Goal: Task Accomplishment & Management: Complete application form

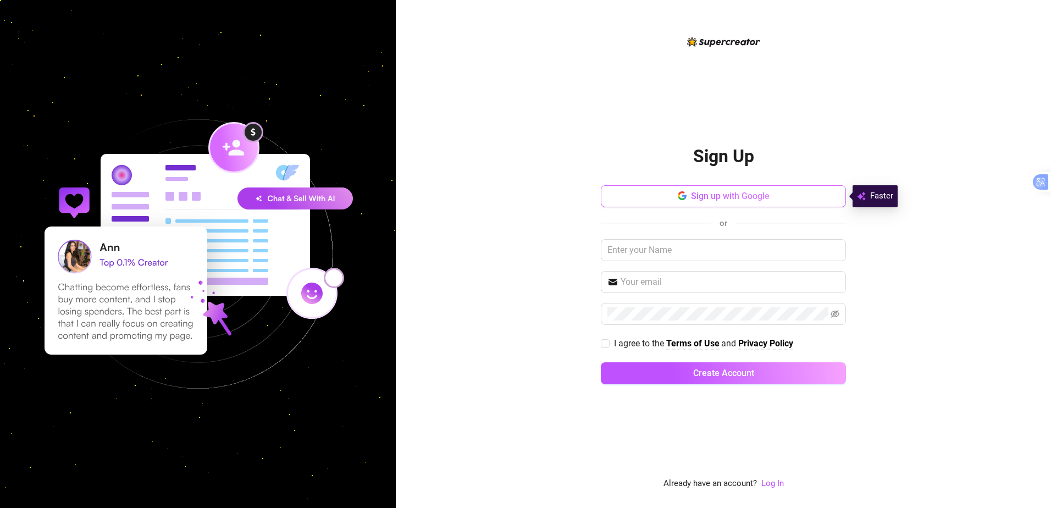
click at [627, 200] on button "Sign up with Google" at bounding box center [723, 196] width 245 height 22
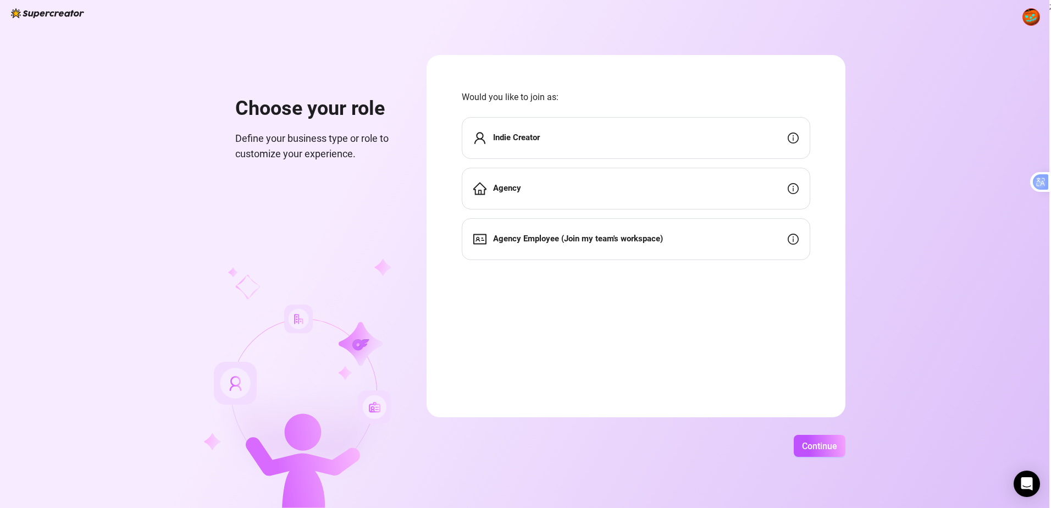
click at [572, 139] on div "Indie Creator" at bounding box center [636, 138] width 349 height 42
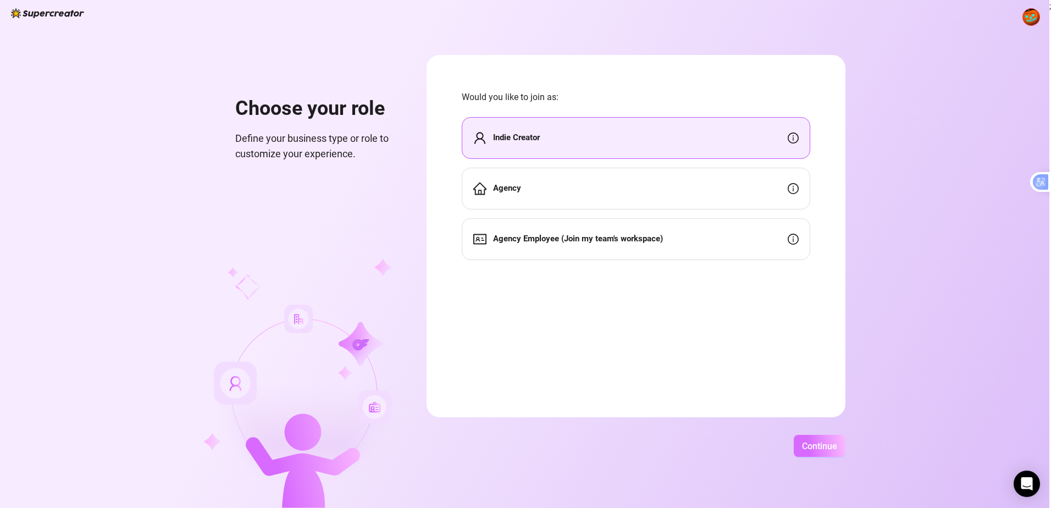
click at [820, 446] on span "Continue" at bounding box center [819, 446] width 35 height 10
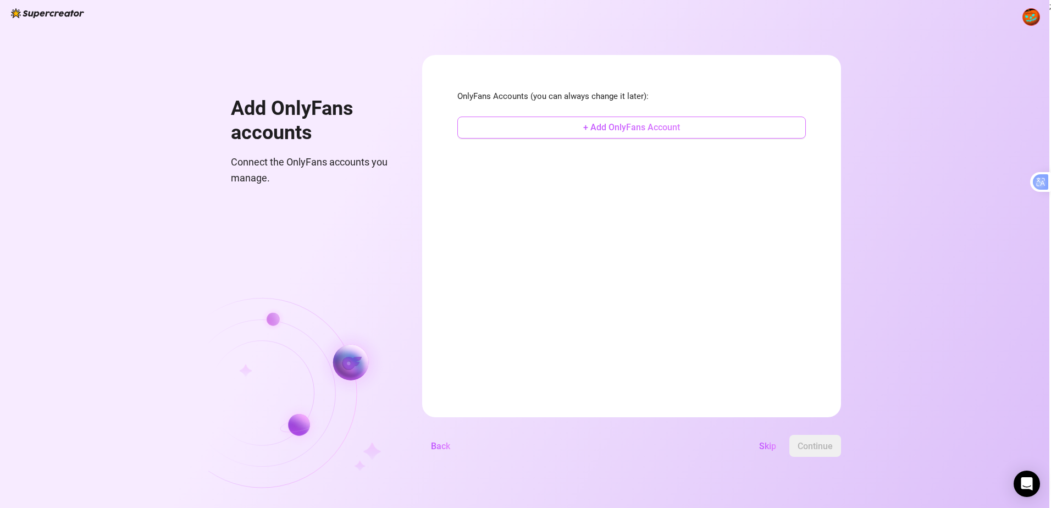
click at [619, 125] on span "+ Add OnlyFans Account" at bounding box center [631, 127] width 97 height 10
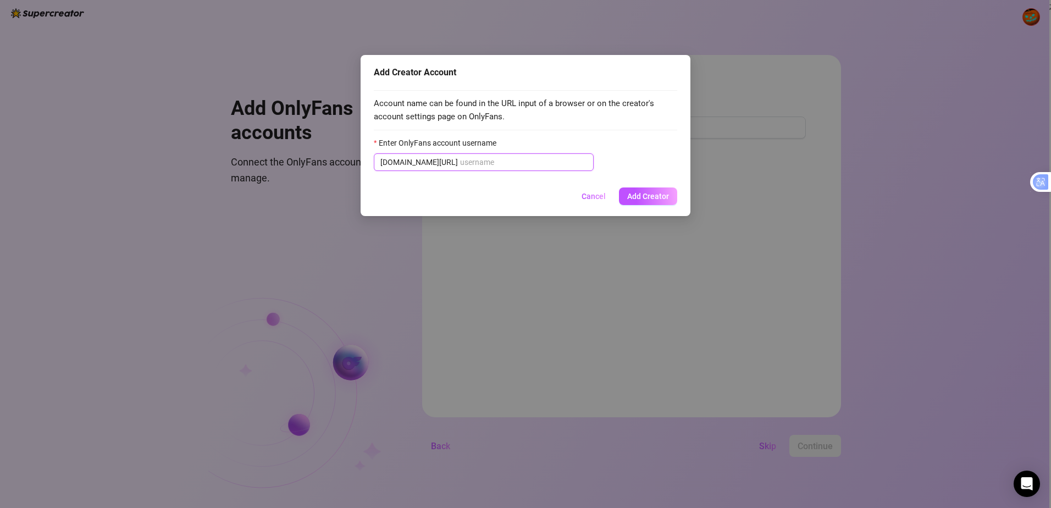
paste input "itscocostar"
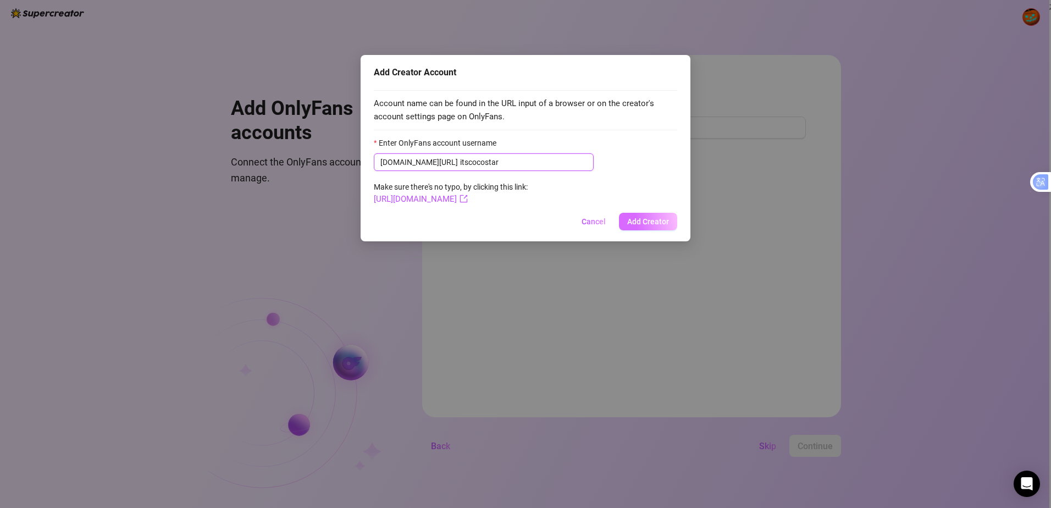
type input "itscocostar"
click at [636, 224] on span "Add Creator" at bounding box center [648, 221] width 42 height 9
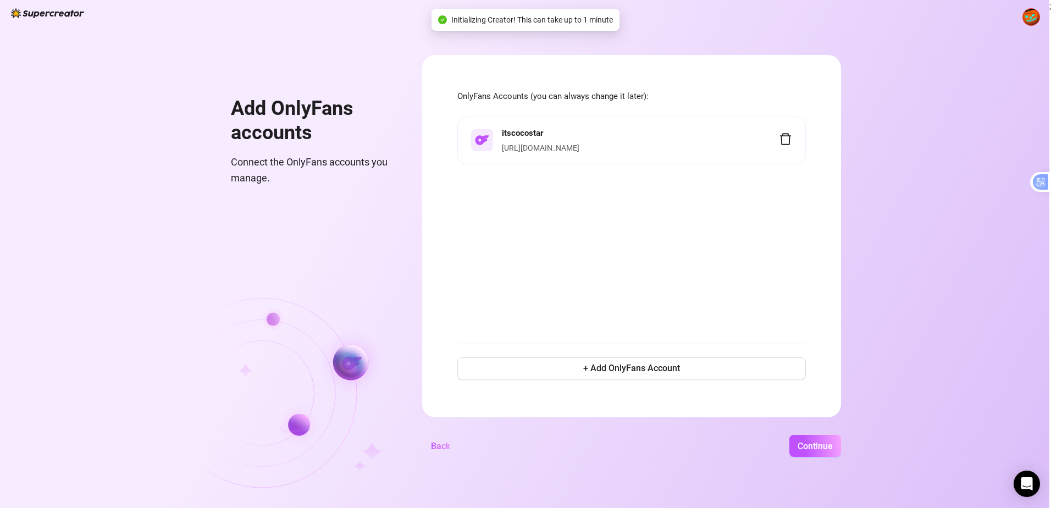
click at [577, 152] on link "[URL][DOMAIN_NAME]" at bounding box center [541, 147] width 78 height 9
drag, startPoint x: 611, startPoint y: 132, endPoint x: 610, endPoint y: 223, distance: 90.7
click at [610, 223] on div "itscocostar [URL][DOMAIN_NAME]" at bounding box center [631, 224] width 349 height 214
click at [817, 448] on span "Continue" at bounding box center [815, 446] width 35 height 10
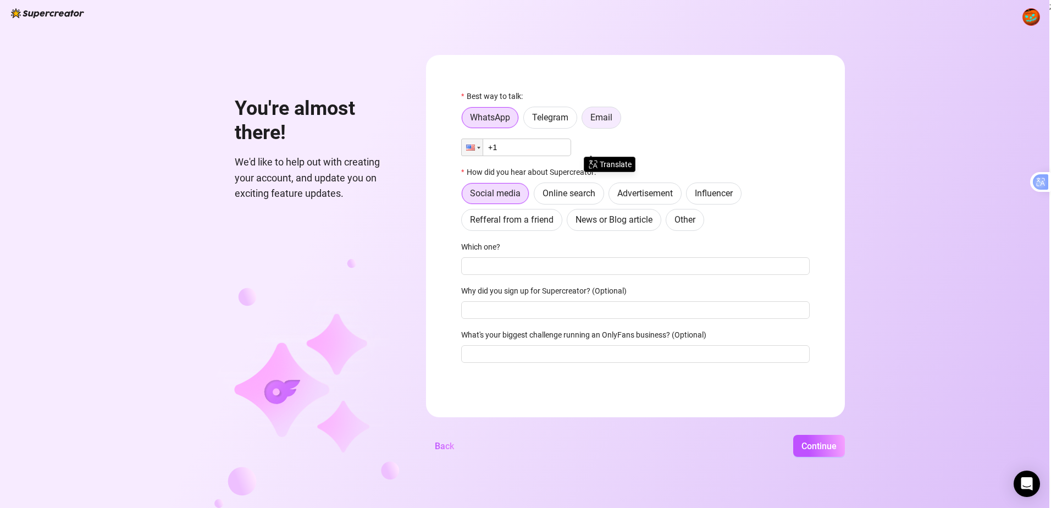
click at [621, 122] on label "Email" at bounding box center [602, 118] width 40 height 22
click at [585, 120] on input "Email" at bounding box center [585, 120] width 0 height 0
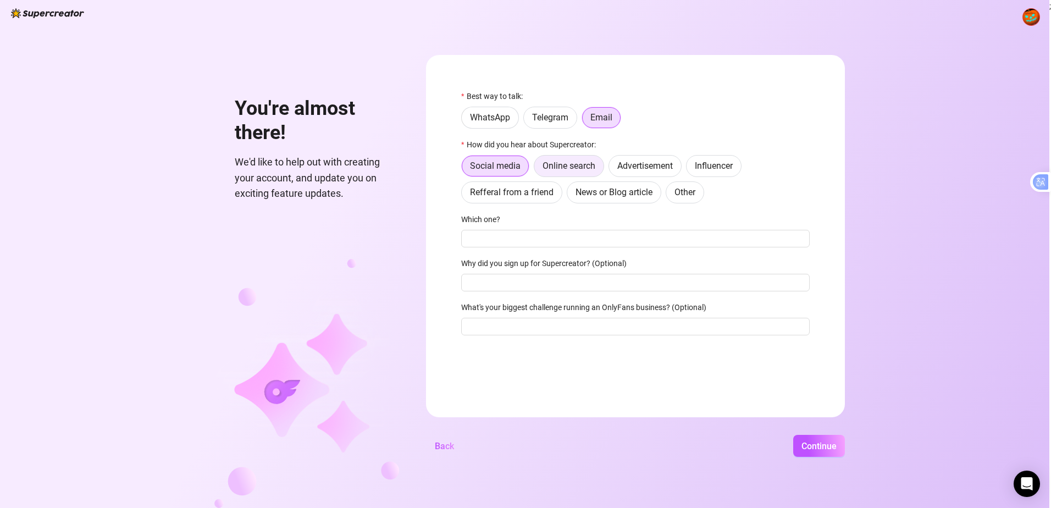
click at [575, 164] on span "Online search" at bounding box center [569, 166] width 53 height 10
click at [537, 169] on input "Online search" at bounding box center [537, 169] width 0 height 0
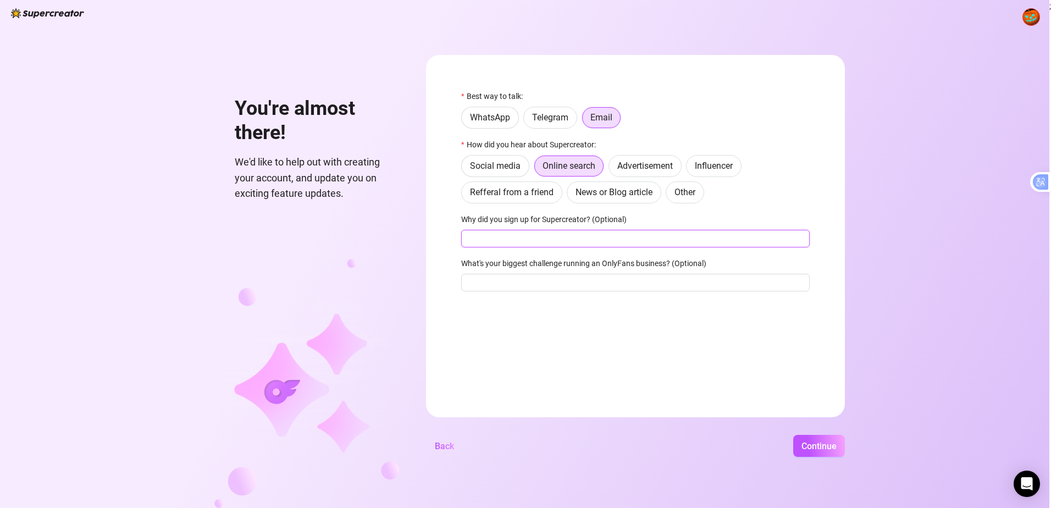
click at [532, 236] on input "Why did you sign up for Supercreator? (Optional)" at bounding box center [635, 239] width 349 height 18
click at [836, 449] on span "Continue" at bounding box center [819, 446] width 35 height 10
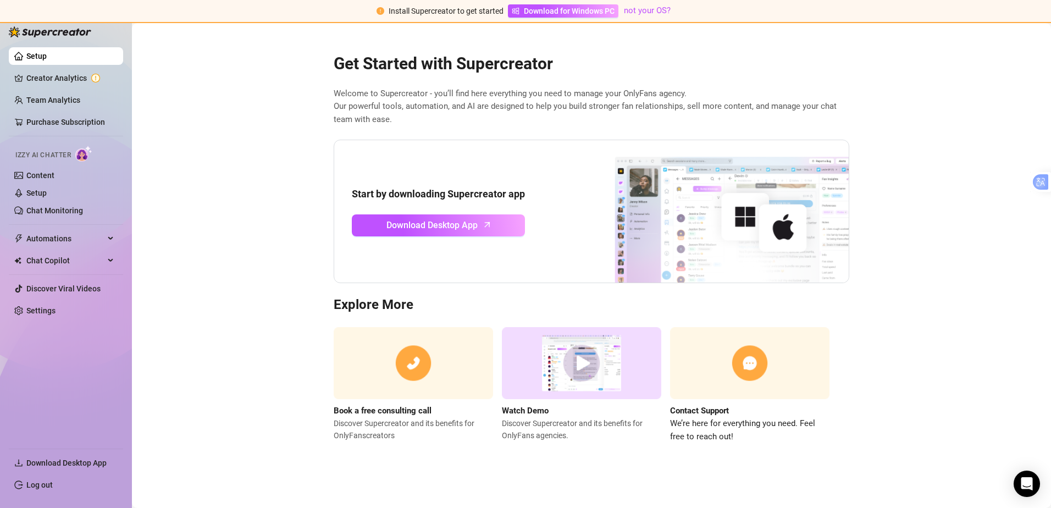
click at [193, 247] on main "Get Started with Supercreator Welcome to Supercreator - you’ll find here everyt…" at bounding box center [591, 265] width 919 height 485
click at [29, 178] on link "Content" at bounding box center [40, 175] width 28 height 9
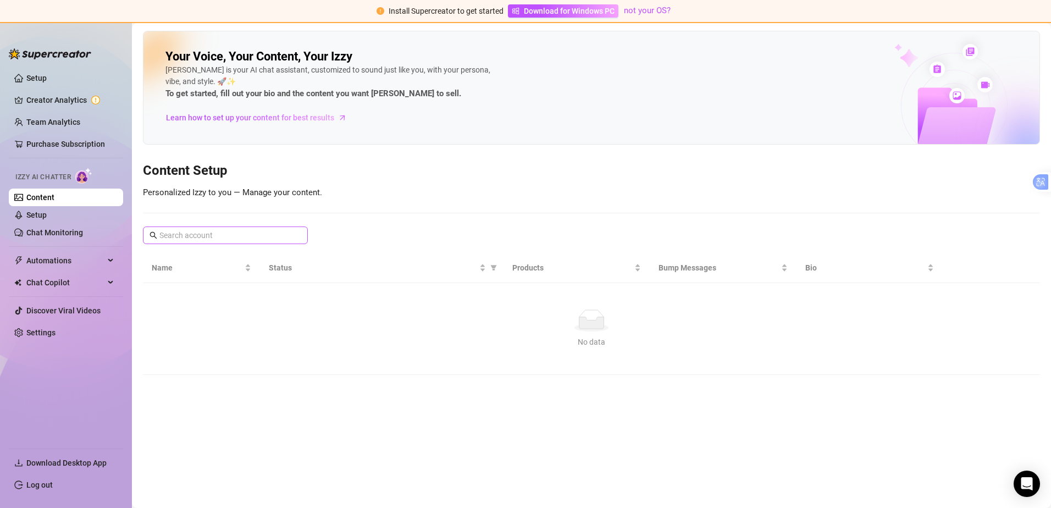
drag, startPoint x: 152, startPoint y: 229, endPoint x: 148, endPoint y: 236, distance: 7.6
drag, startPoint x: 148, startPoint y: 236, endPoint x: 167, endPoint y: 236, distance: 18.7
click at [167, 236] on input "text" at bounding box center [225, 235] width 133 height 12
paste input "[URL][DOMAIN_NAME]"
type input "[URL][DOMAIN_NAME]"
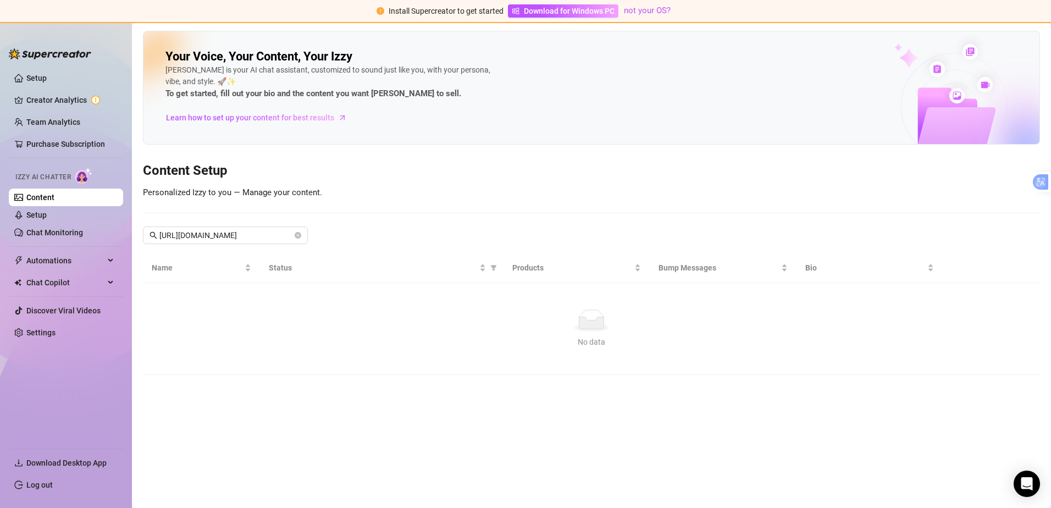
click at [54, 194] on link "Content" at bounding box center [40, 197] width 28 height 9
click at [39, 74] on link "Setup" at bounding box center [36, 78] width 20 height 9
